Goal: Transaction & Acquisition: Subscribe to service/newsletter

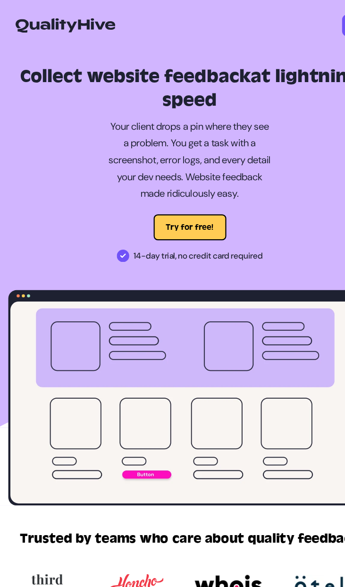
click at [173, 201] on button "Try for free!" at bounding box center [173, 207] width 66 height 24
click at [179, 210] on button "Try for free!" at bounding box center [173, 207] width 66 height 24
click at [186, 301] on video at bounding box center [172, 365] width 326 height 183
